Goal: Entertainment & Leisure: Consume media (video, audio)

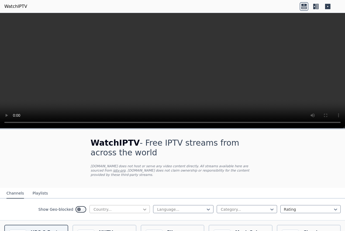
click at [142, 206] on icon at bounding box center [144, 208] width 5 height 5
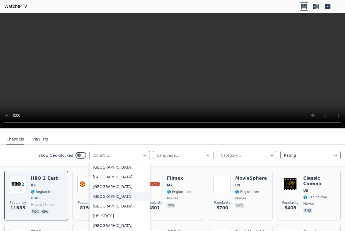
scroll to position [620, 0]
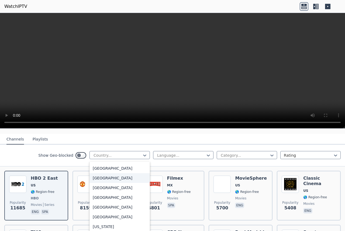
click at [111, 177] on div "[GEOGRAPHIC_DATA]" at bounding box center [120, 178] width 60 height 10
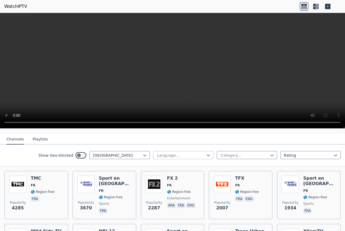
click at [184, 152] on div at bounding box center [181, 154] width 49 height 5
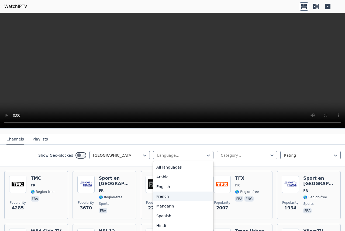
click at [171, 193] on div "French" at bounding box center [183, 196] width 60 height 10
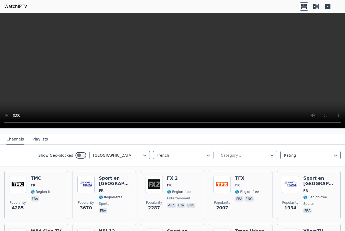
click at [226, 152] on div at bounding box center [244, 154] width 49 height 5
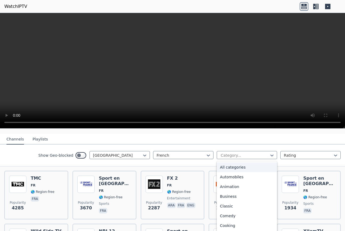
click at [250, 163] on div "All categories" at bounding box center [247, 167] width 60 height 10
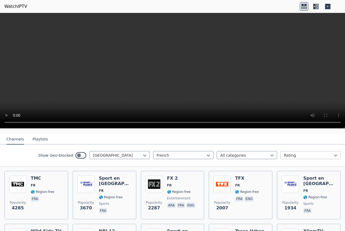
click at [291, 152] on div at bounding box center [308, 154] width 49 height 5
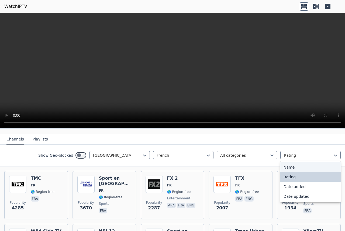
click at [289, 162] on div "Name" at bounding box center [310, 167] width 60 height 10
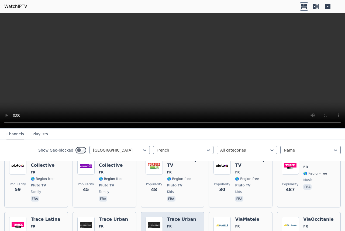
scroll to position [1558, 0]
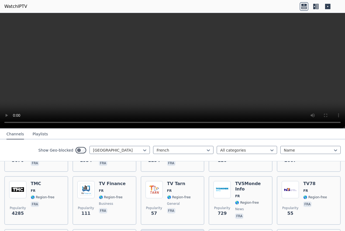
click at [182, 49] on video at bounding box center [172, 70] width 345 height 115
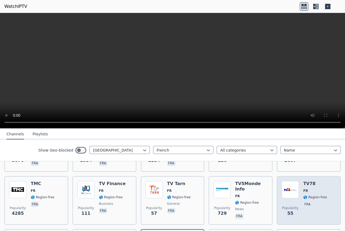
click at [303, 181] on div "TV78 FR 🌎 Region-free fra" at bounding box center [315, 200] width 24 height 39
